Goal: Transaction & Acquisition: Obtain resource

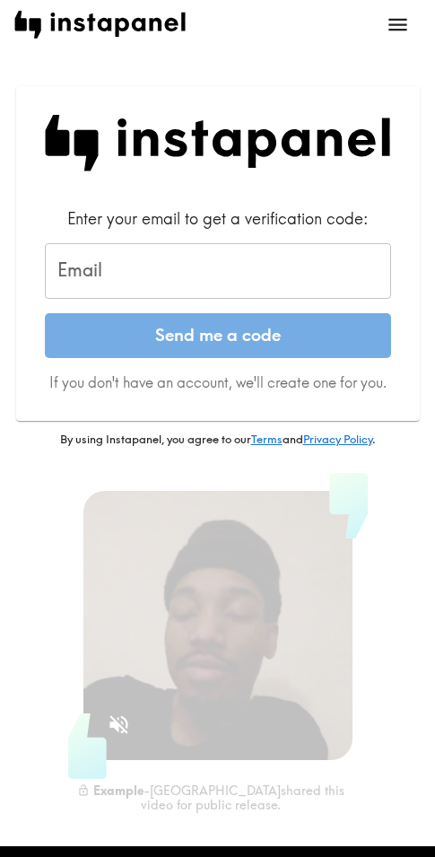
click at [179, 262] on input "Email" at bounding box center [218, 271] width 347 height 56
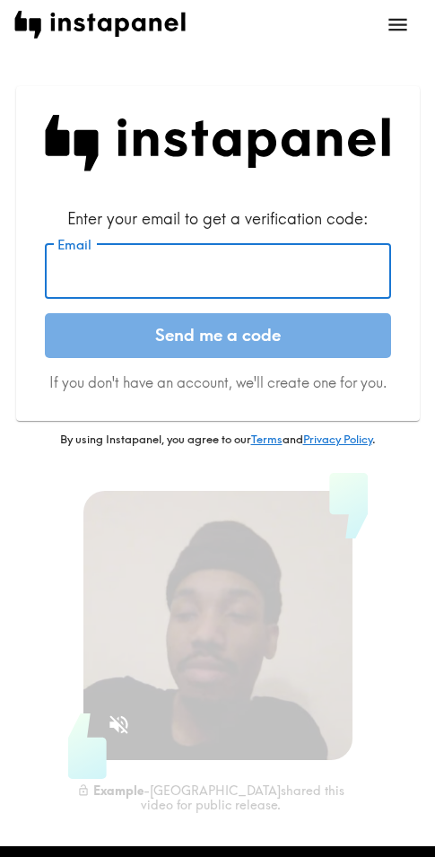
paste input "[EMAIL_ADDRESS][DOMAIN_NAME]"
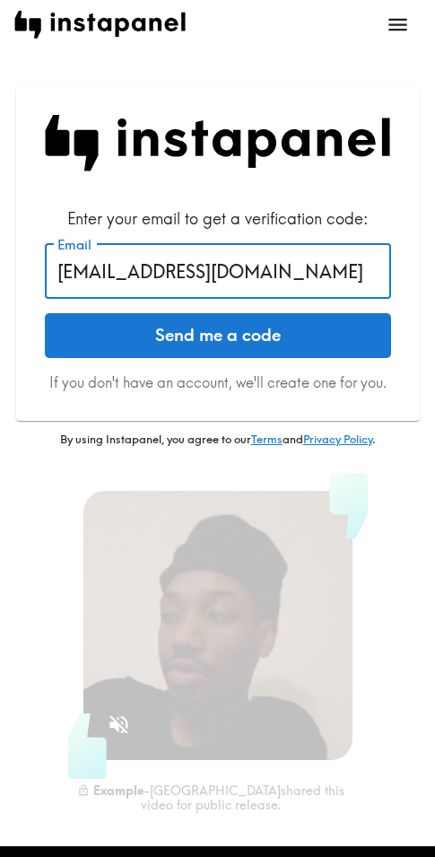
type input "[EMAIL_ADDRESS][DOMAIN_NAME]"
click at [195, 328] on button "Send me a code" at bounding box center [218, 335] width 347 height 45
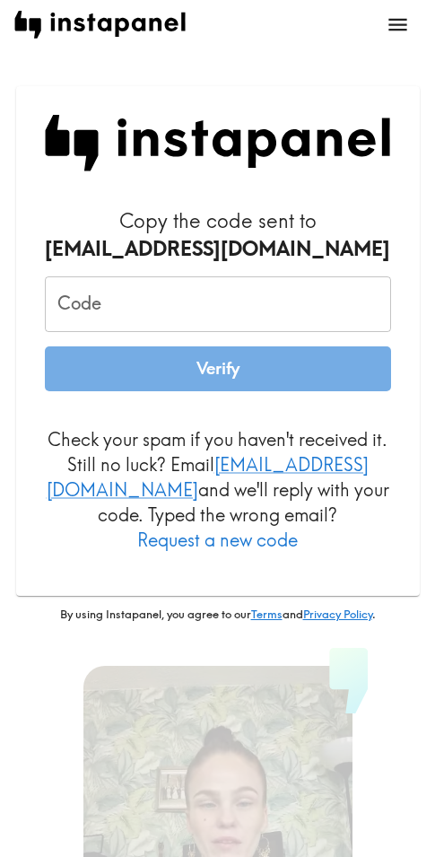
drag, startPoint x: 415, startPoint y: 812, endPoint x: 409, endPoint y: 783, distance: 29.2
click at [415, 812] on div "Example - [PERSON_NAME] shared this video for public release." at bounding box center [217, 808] width 407 height 284
click at [210, 301] on input "Code" at bounding box center [218, 305] width 347 height 56
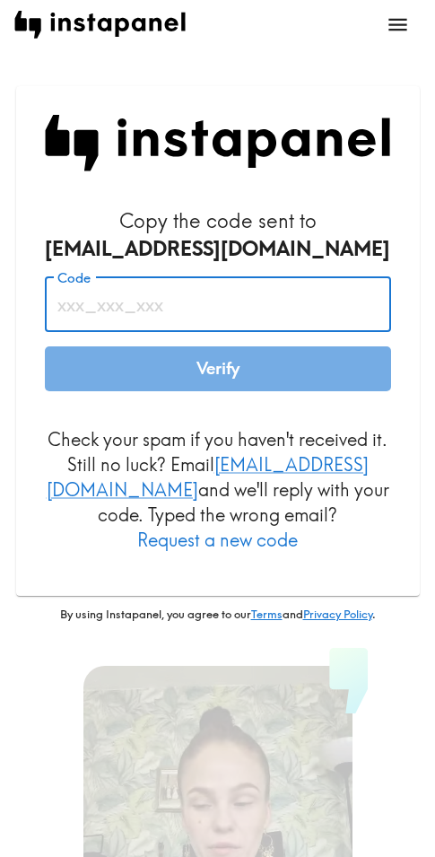
paste input "M5i_pn9_kit"
type input "M5i_pn9_kit"
click at [218, 363] on button "Verify" at bounding box center [218, 369] width 347 height 45
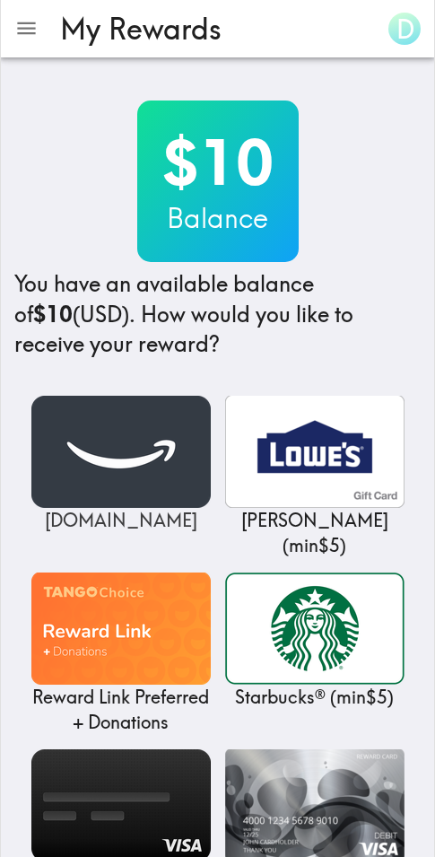
click at [108, 457] on img at bounding box center [121, 452] width 180 height 112
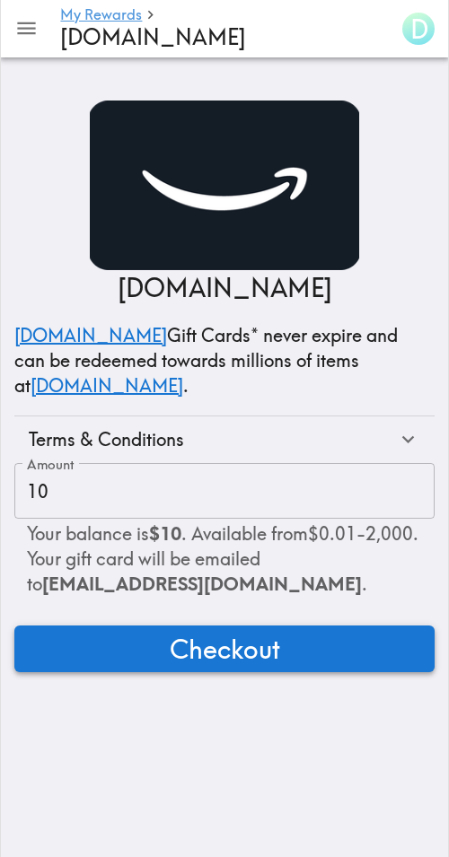
click at [225, 653] on span "Checkout" at bounding box center [225, 649] width 110 height 36
